Goal: Task Accomplishment & Management: Manage account settings

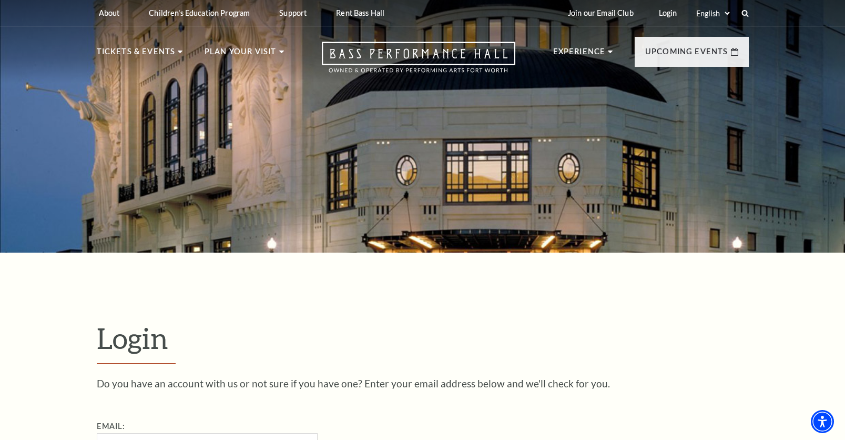
click at [144, 433] on input "Email:" at bounding box center [207, 447] width 221 height 29
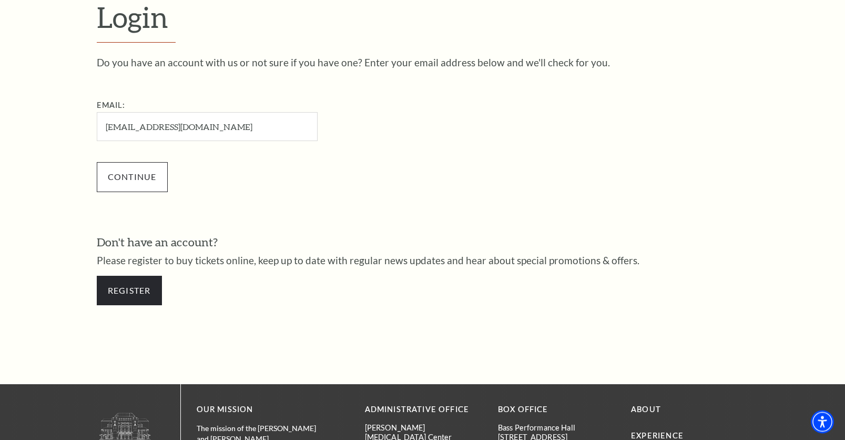
scroll to position [321, 0]
type input "[EMAIL_ADDRESS][DOMAIN_NAME]"
click at [142, 177] on input "Continue" at bounding box center [132, 176] width 71 height 29
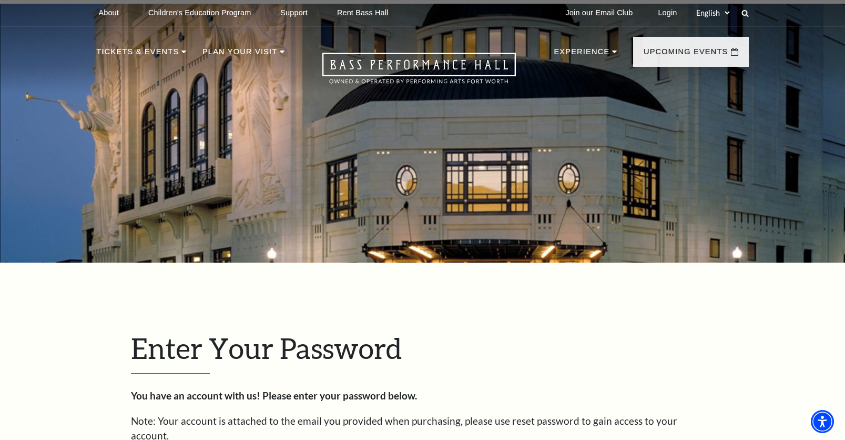
scroll to position [331, 0]
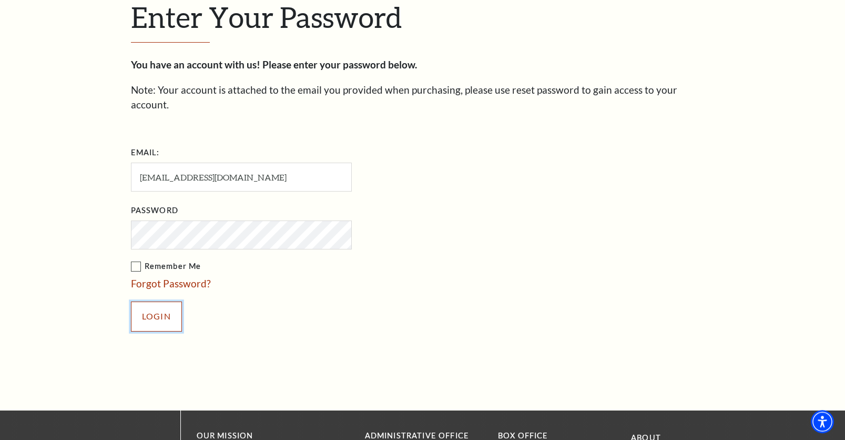
click at [167, 301] on input "Login" at bounding box center [156, 315] width 51 height 29
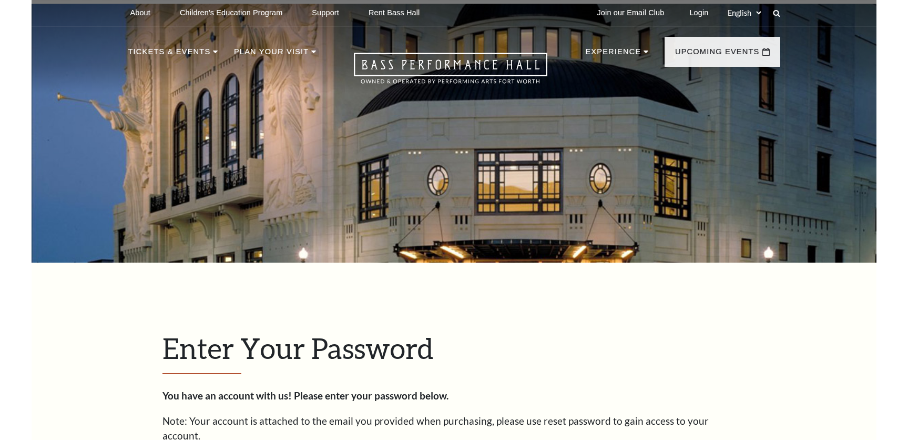
scroll to position [331, 0]
